Goal: Check status: Check status

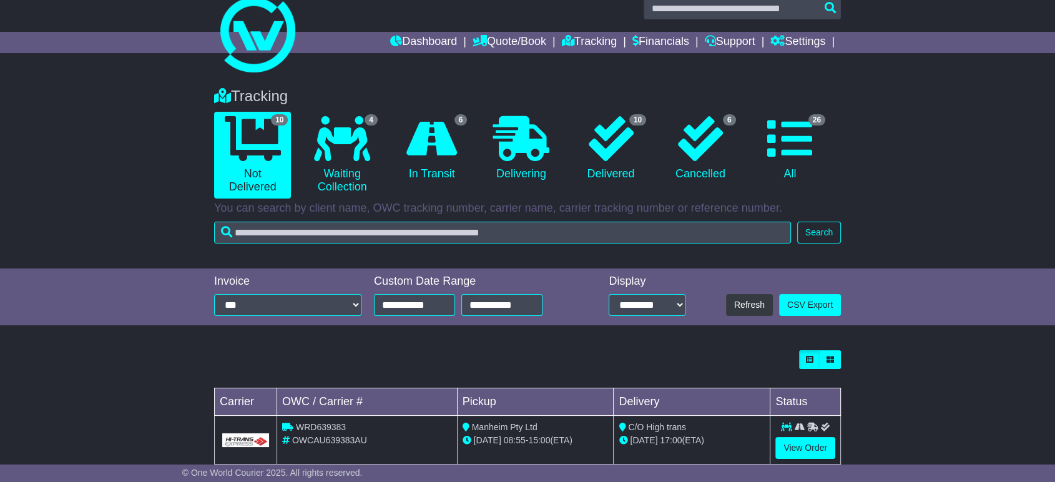
scroll to position [12, 0]
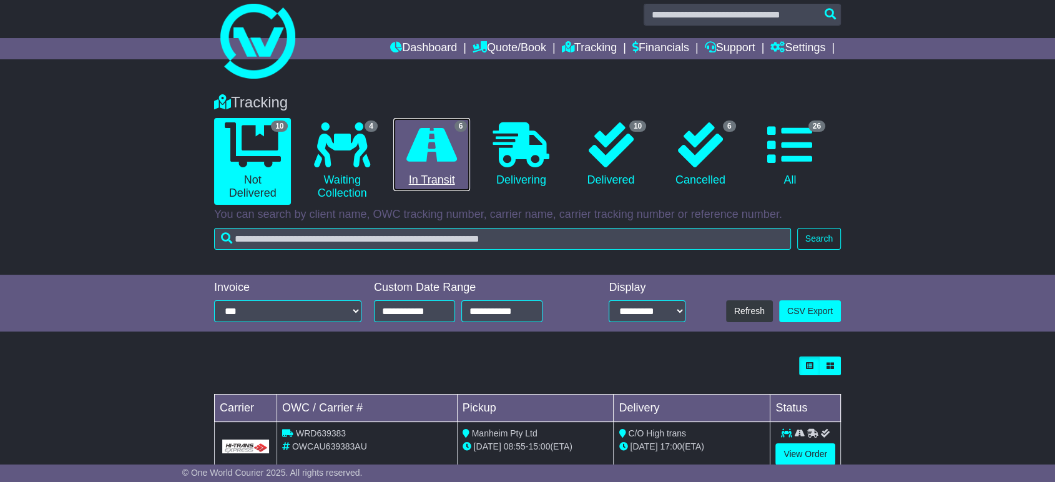
click at [429, 160] on icon at bounding box center [431, 144] width 51 height 45
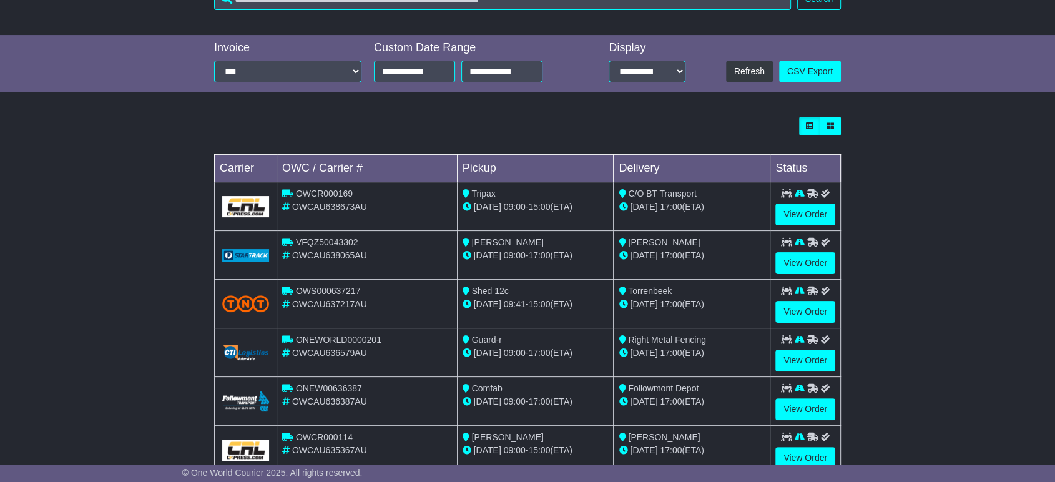
scroll to position [286, 0]
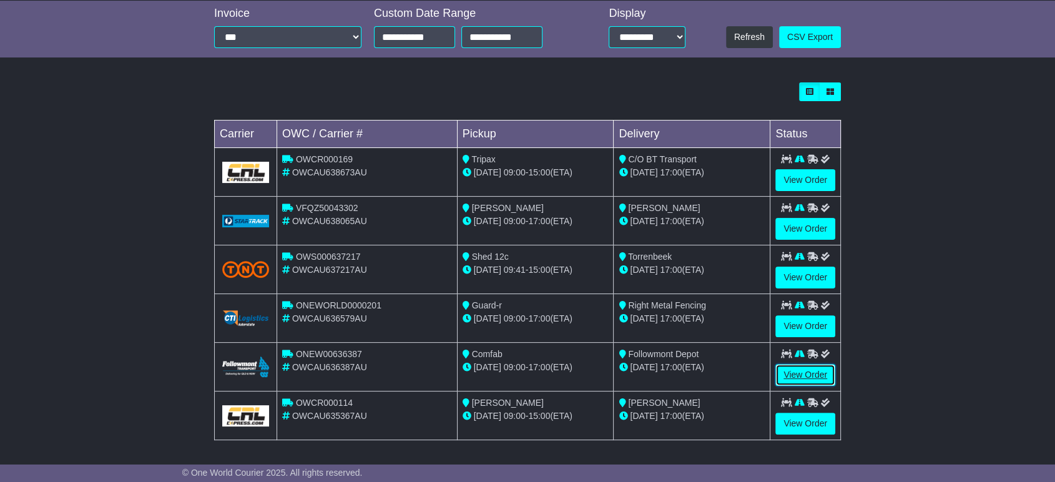
click at [793, 373] on link "View Order" at bounding box center [805, 375] width 60 height 22
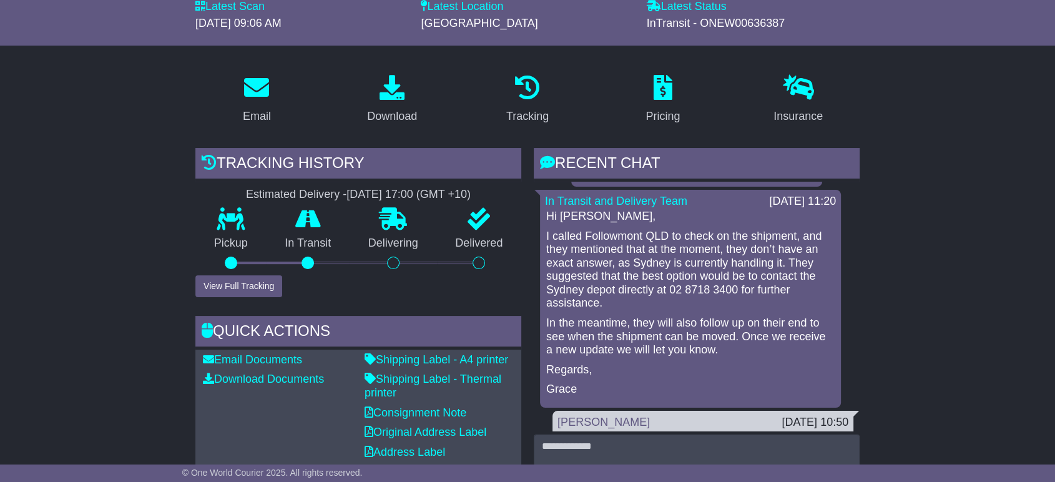
scroll to position [166, 0]
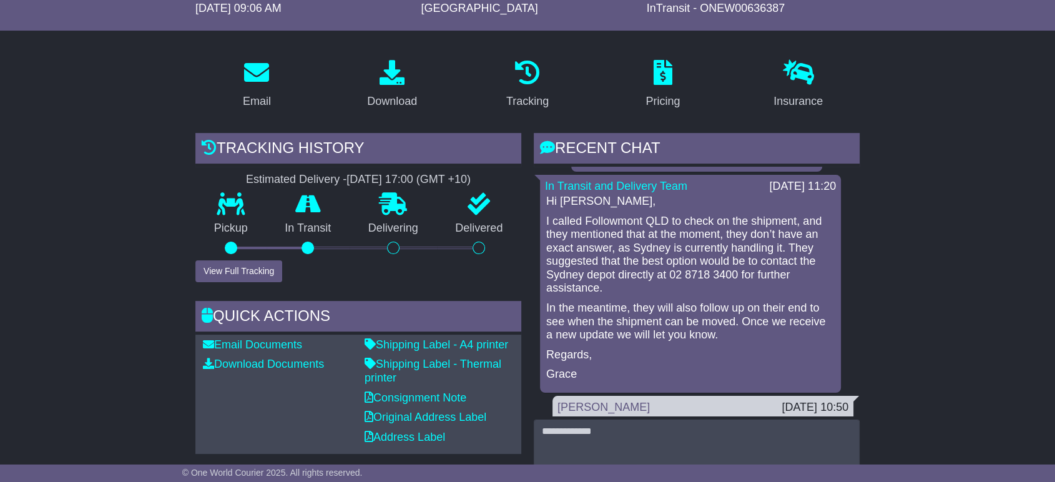
click at [507, 170] on div "Tracking history Estimated Delivery - 29 Aug 2025 - 17:00 (GMT +10) Pickup In T…" at bounding box center [358, 207] width 326 height 149
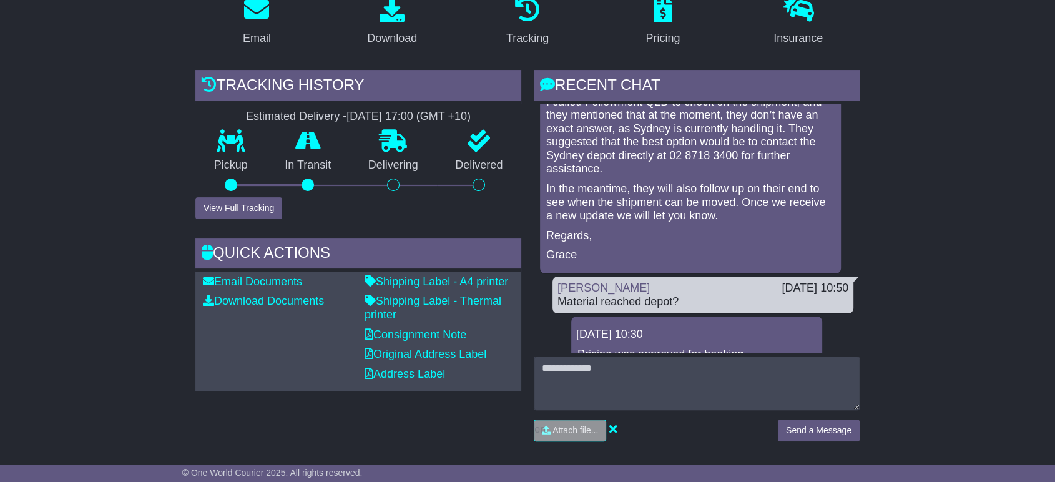
scroll to position [160, 0]
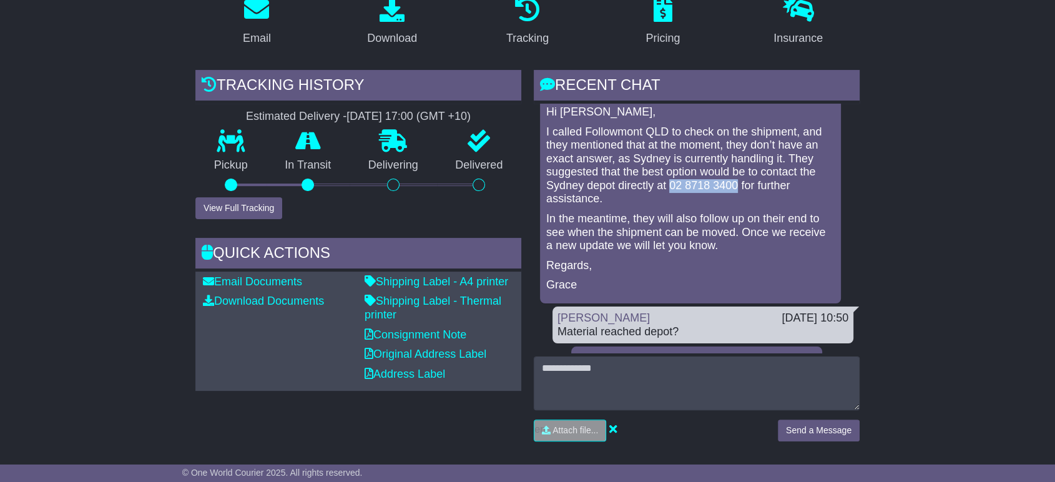
drag, startPoint x: 736, startPoint y: 180, endPoint x: 670, endPoint y: 191, distance: 67.0
click at [670, 191] on p "I called Followmont QLD to check on the shipment, and they mentioned that at th…" at bounding box center [690, 165] width 288 height 81
click at [685, 178] on p "I called Followmont QLD to check on the shipment, and they mentioned that at th…" at bounding box center [690, 165] width 288 height 81
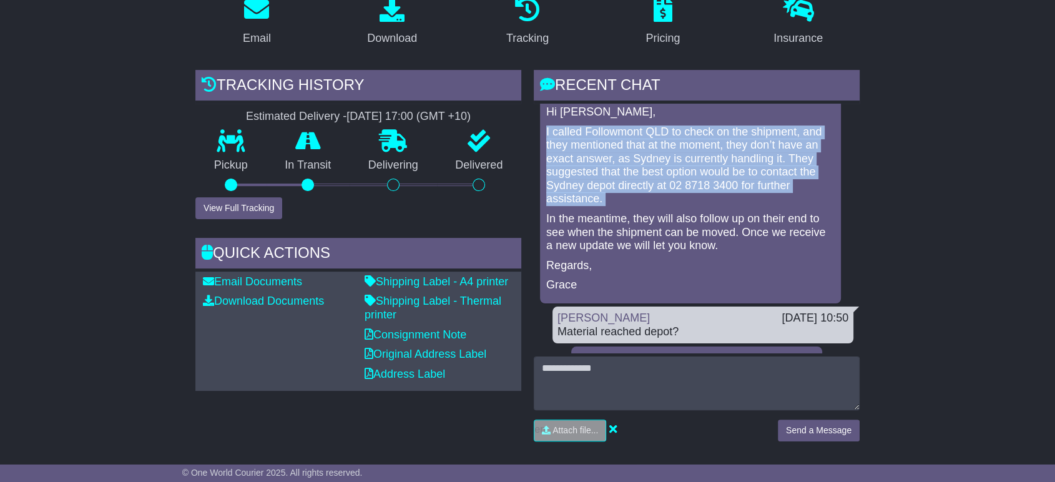
click at [685, 178] on p "I called Followmont QLD to check on the shipment, and they mentioned that at th…" at bounding box center [690, 165] width 288 height 81
drag, startPoint x: 685, startPoint y: 178, endPoint x: 673, endPoint y: 193, distance: 19.1
click at [673, 193] on p "I called Followmont QLD to check on the shipment, and they mentioned that at th…" at bounding box center [690, 165] width 288 height 81
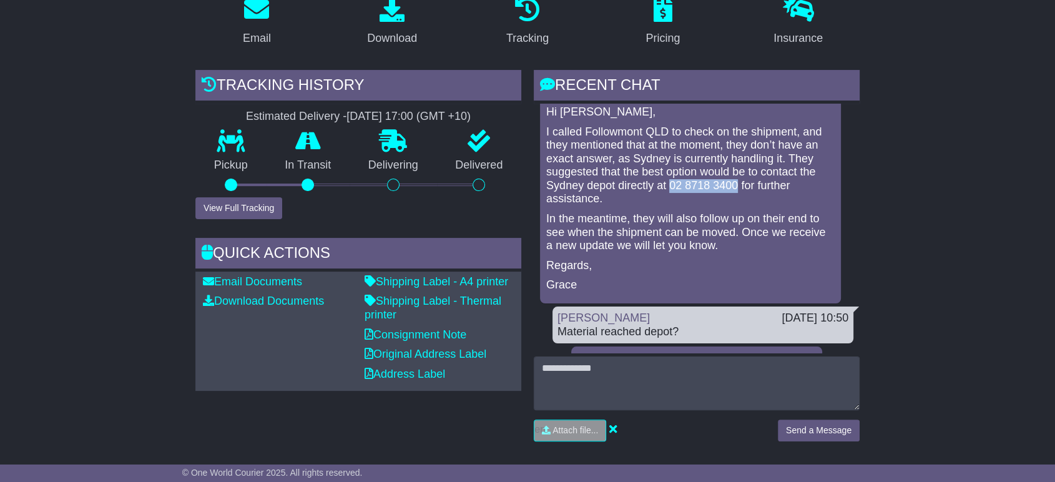
drag, startPoint x: 668, startPoint y: 183, endPoint x: 736, endPoint y: 186, distance: 68.7
click at [736, 186] on p "I called Followmont QLD to check on the shipment, and they mentioned that at th…" at bounding box center [690, 165] width 288 height 81
copy p "02 8718 3400"
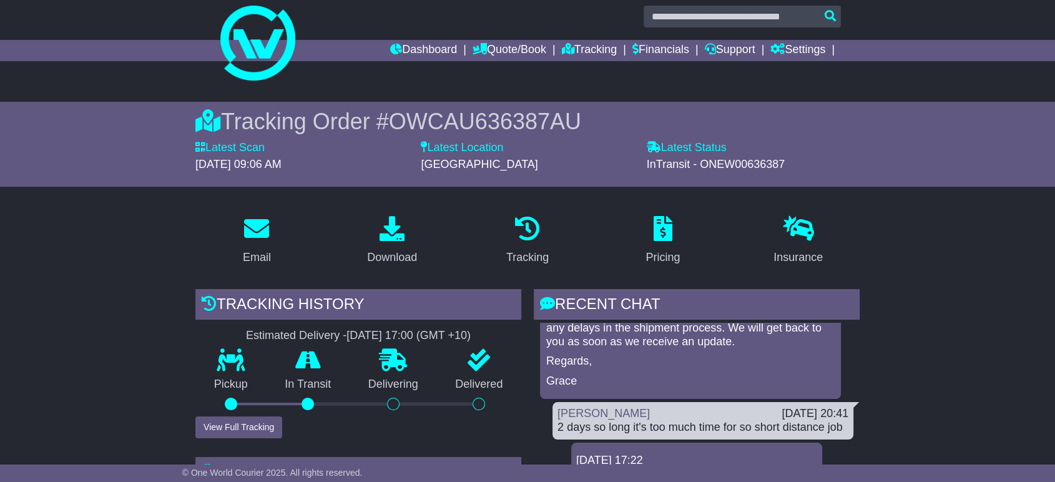
scroll to position [0, 0]
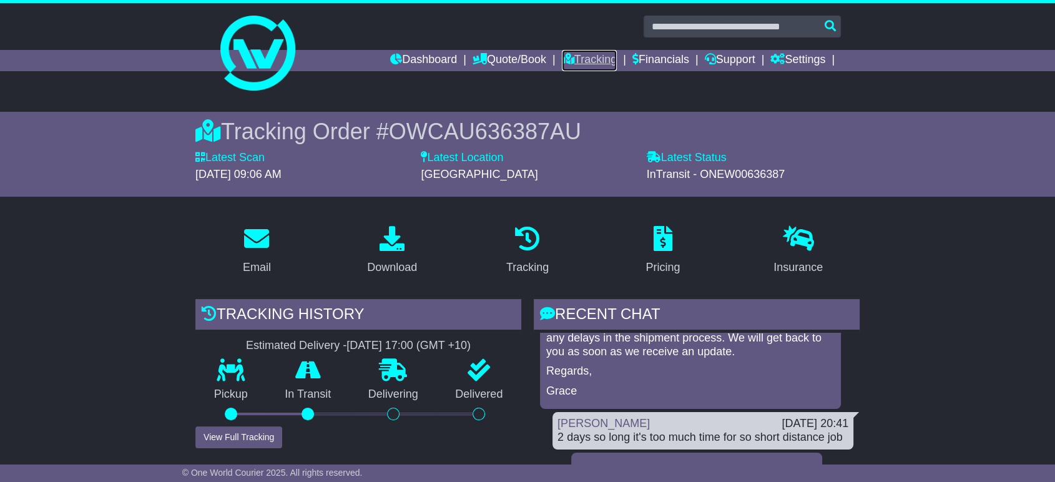
click at [578, 64] on link "Tracking" at bounding box center [589, 60] width 55 height 21
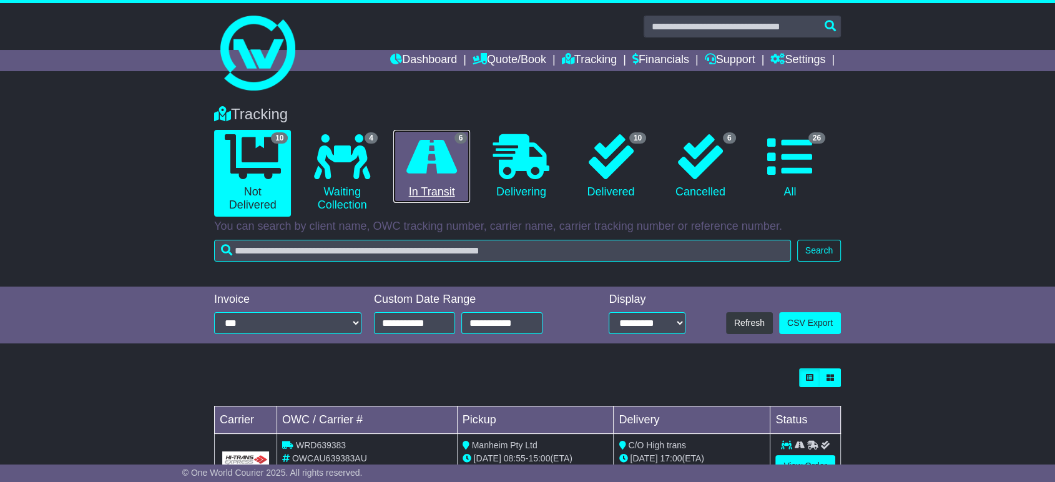
click at [436, 174] on icon at bounding box center [431, 156] width 51 height 45
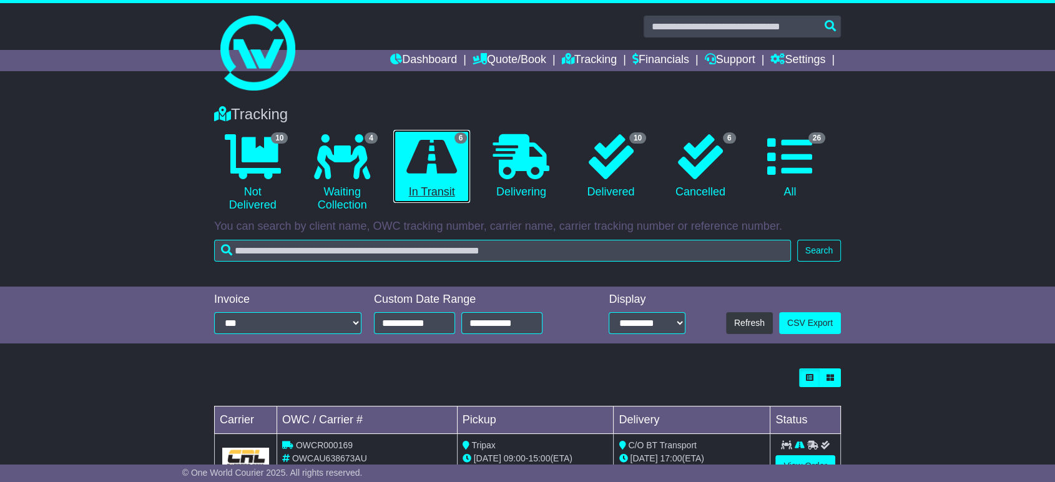
click at [434, 192] on link "6 In Transit" at bounding box center [431, 167] width 77 height 74
click at [437, 192] on link "6 In Transit" at bounding box center [431, 167] width 77 height 74
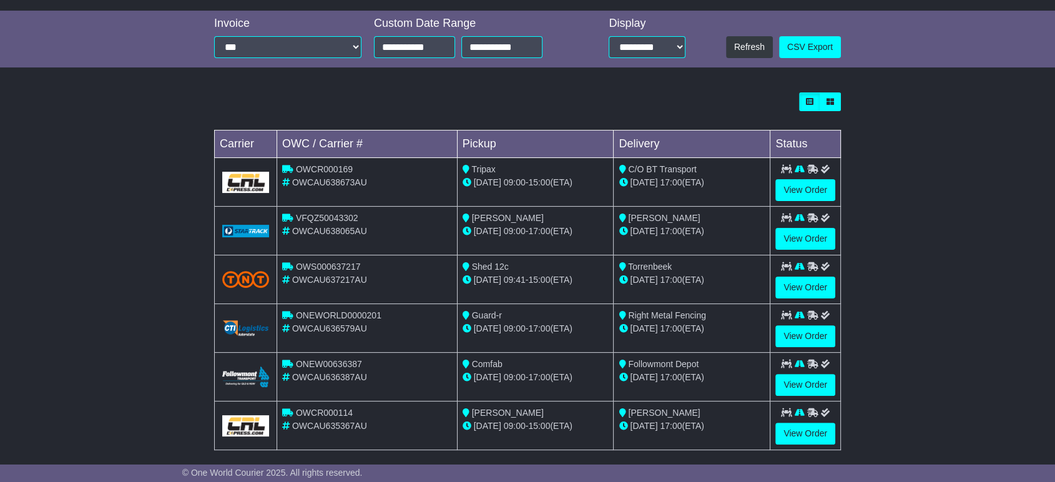
scroll to position [276, 0]
click at [792, 188] on link "View Order" at bounding box center [805, 189] width 60 height 22
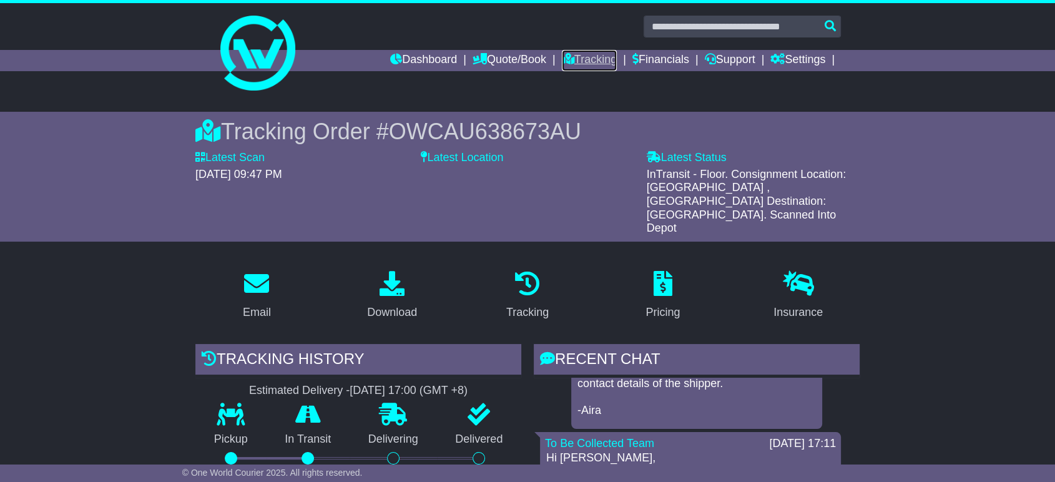
click at [580, 53] on link "Tracking" at bounding box center [589, 60] width 55 height 21
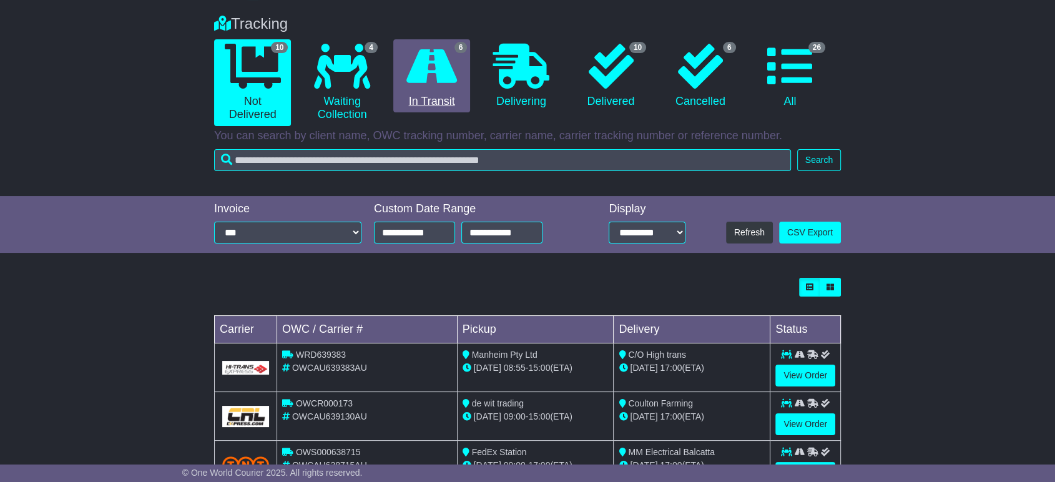
scroll to position [85, 0]
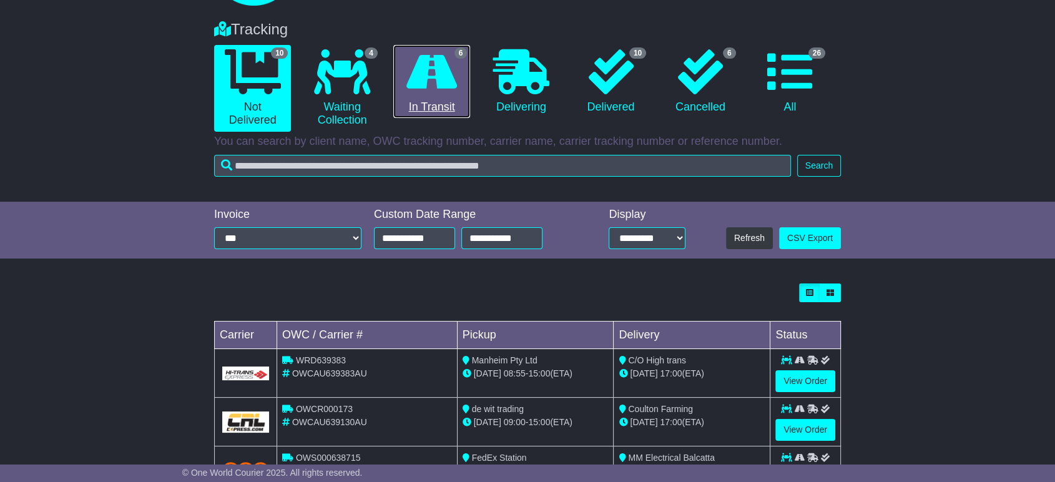
click at [427, 71] on icon at bounding box center [431, 71] width 51 height 45
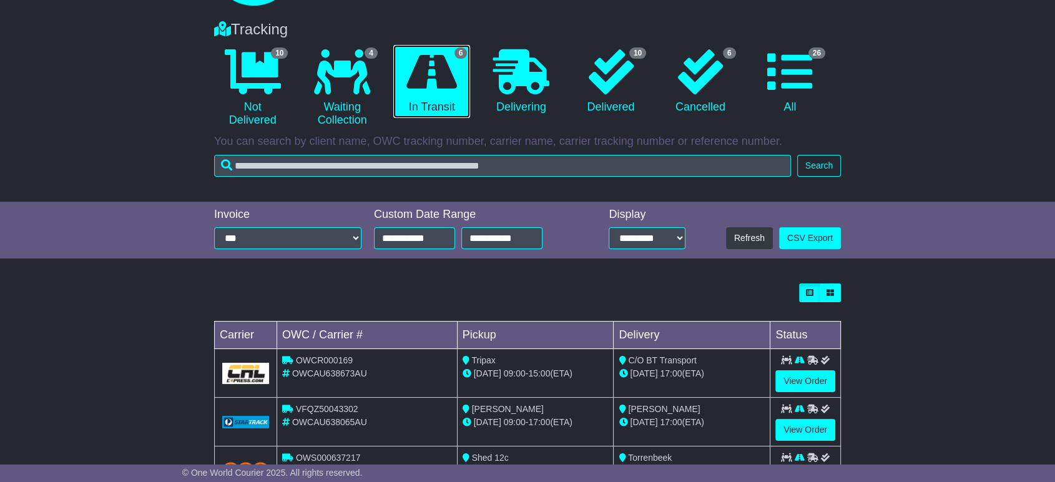
scroll to position [0, 0]
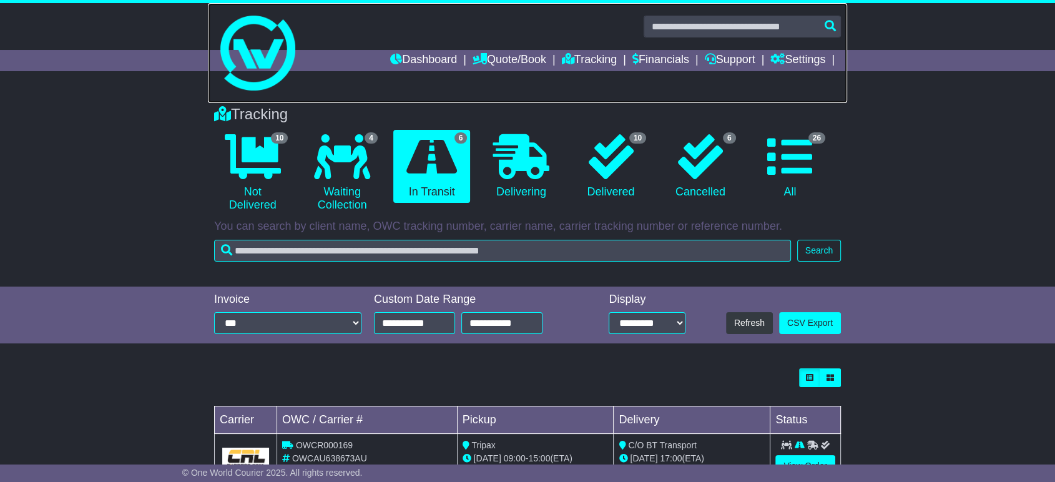
click at [429, 87] on link at bounding box center [527, 53] width 639 height 100
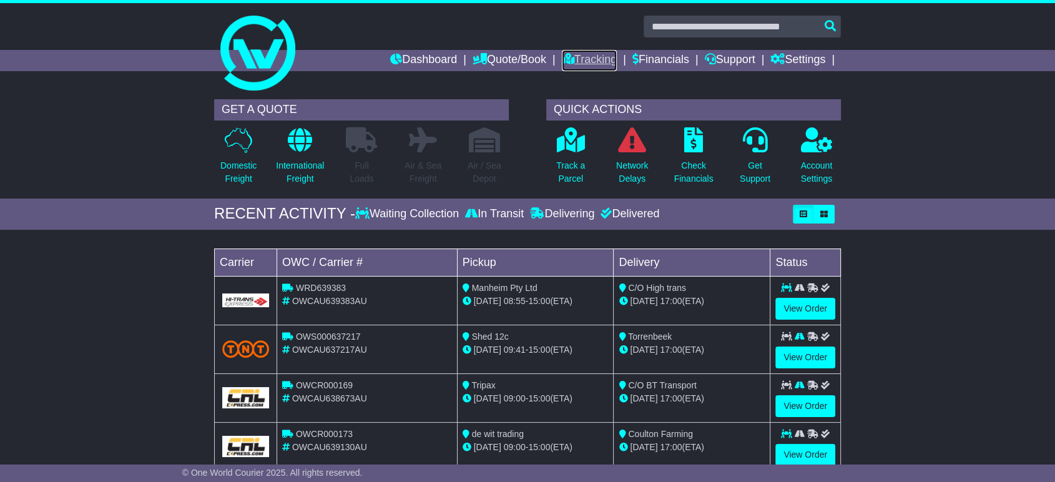
click at [565, 52] on link "Tracking" at bounding box center [589, 60] width 55 height 21
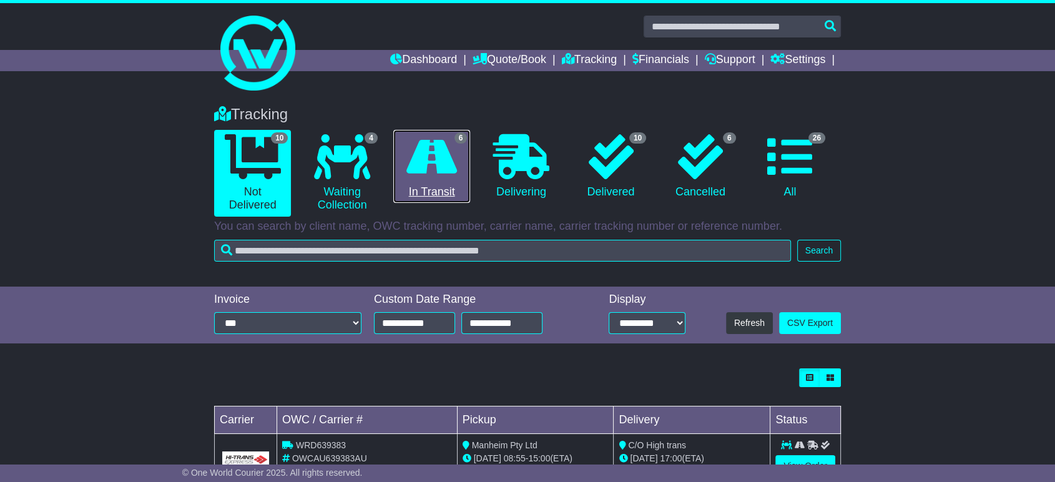
click at [409, 159] on icon at bounding box center [431, 156] width 51 height 45
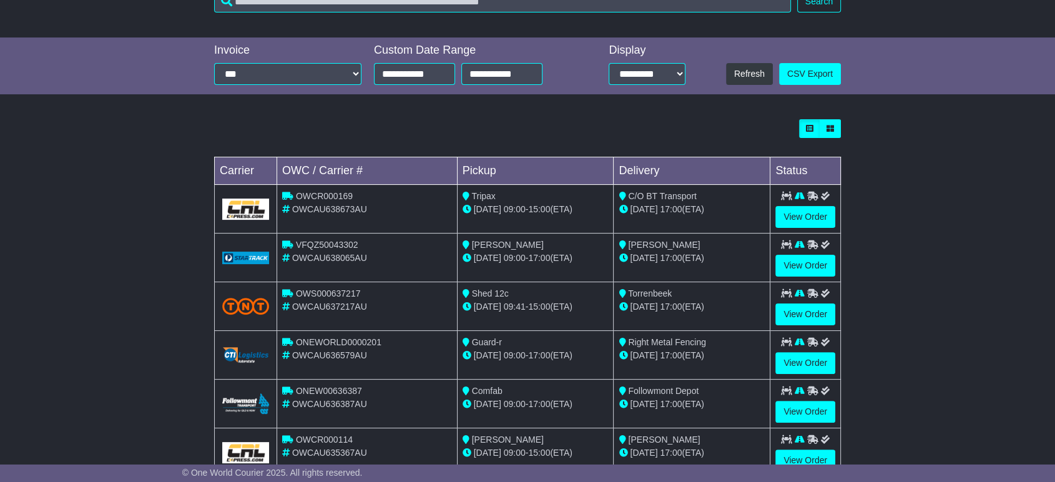
scroll to position [250, 0]
click at [601, 133] on div at bounding box center [527, 128] width 627 height 19
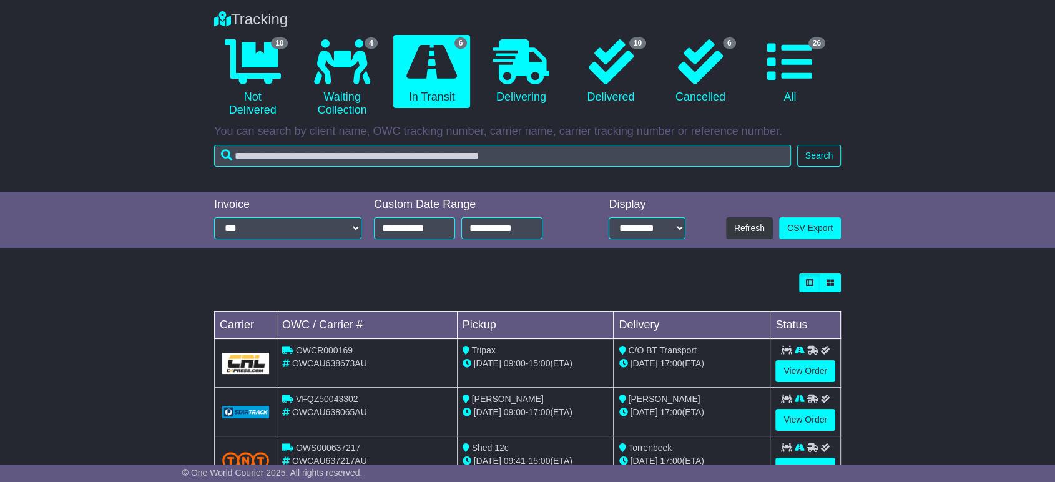
scroll to position [0, 0]
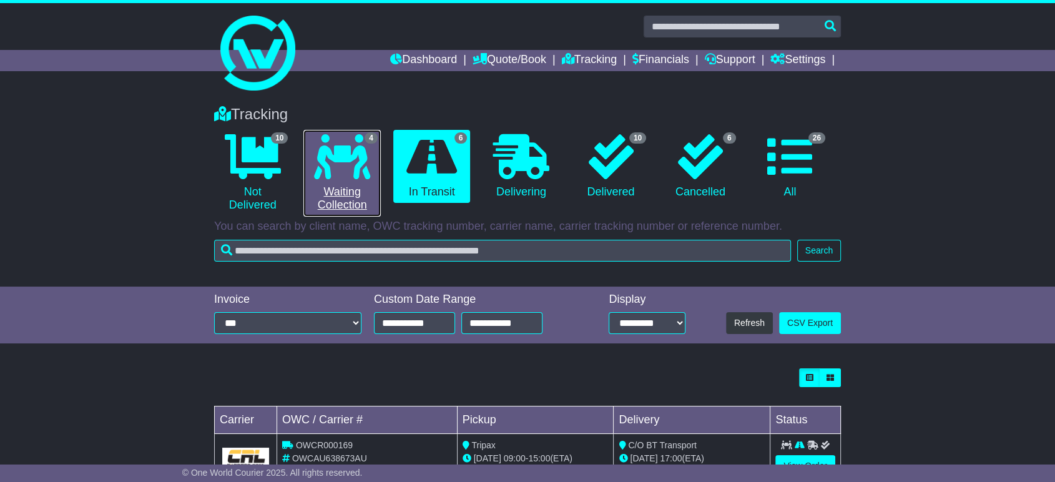
click at [355, 180] on link "4 Waiting Collection" at bounding box center [341, 173] width 77 height 87
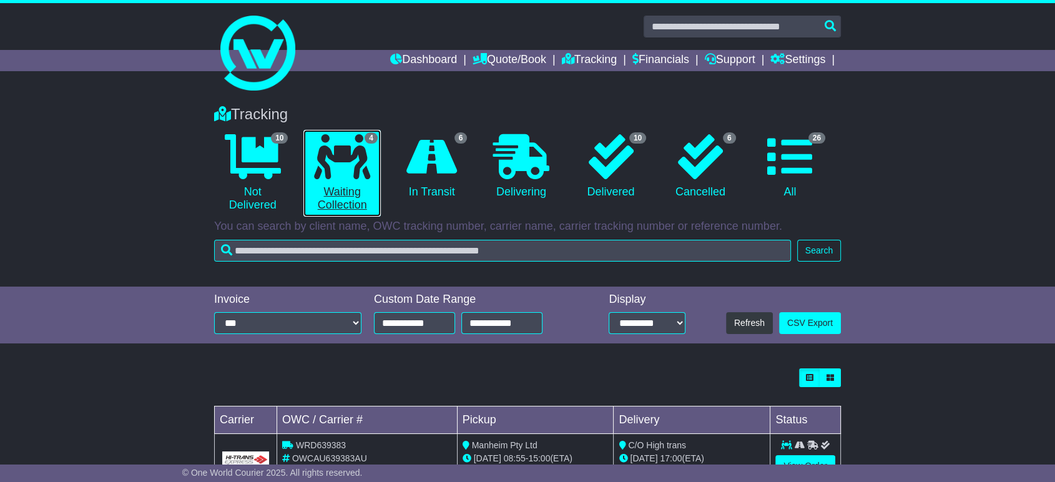
click at [349, 169] on icon at bounding box center [342, 156] width 56 height 45
